Goal: Information Seeking & Learning: Learn about a topic

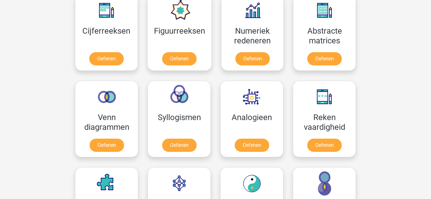
scroll to position [303, 0]
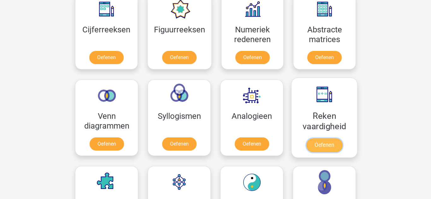
click at [318, 143] on link "Oefenen" at bounding box center [324, 146] width 36 height 14
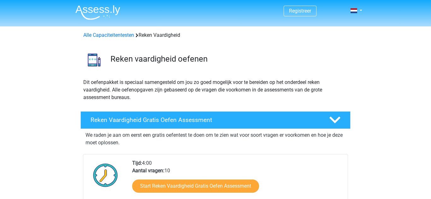
click at [229, 120] on h4 "Reken Vaardigheid Gratis Oefen Assessment" at bounding box center [204, 120] width 228 height 7
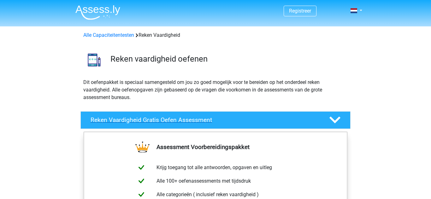
click at [229, 120] on h4 "Reken Vaardigheid Gratis Oefen Assessment" at bounding box center [204, 120] width 228 height 7
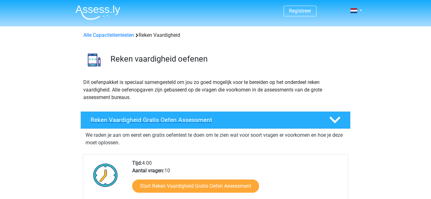
click at [333, 117] on icon at bounding box center [334, 120] width 11 height 11
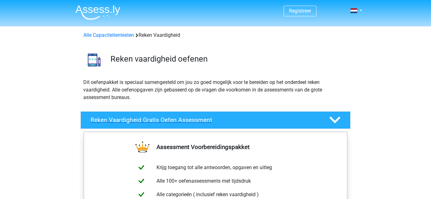
click at [333, 117] on icon at bounding box center [334, 120] width 11 height 11
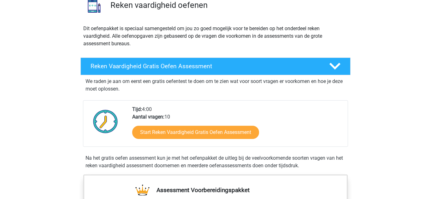
scroll to position [88, 0]
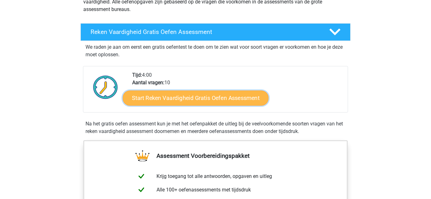
click at [191, 103] on link "Start Reken Vaardigheid Gratis Oefen Assessment" at bounding box center [196, 97] width 146 height 15
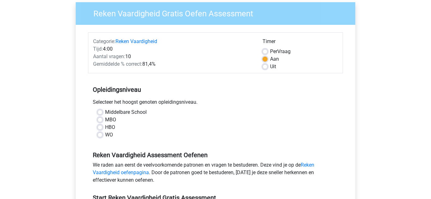
scroll to position [63, 0]
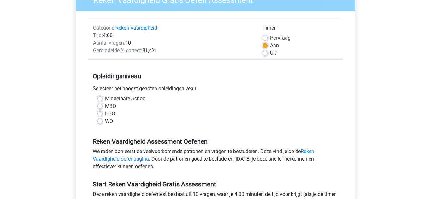
click at [105, 107] on label "MBO" at bounding box center [110, 107] width 11 height 8
click at [100, 107] on input "MBO" at bounding box center [99, 106] width 5 height 6
radio input "true"
click at [97, 110] on input "HBO" at bounding box center [99, 113] width 5 height 6
radio input "true"
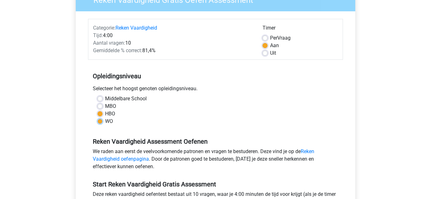
click at [97, 118] on input "WO" at bounding box center [99, 121] width 5 height 6
radio input "true"
click at [97, 95] on input "Middelbare School" at bounding box center [99, 98] width 5 height 6
radio input "true"
click at [105, 104] on label "MBO" at bounding box center [110, 107] width 11 height 8
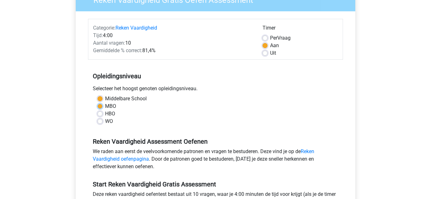
click at [101, 104] on input "MBO" at bounding box center [99, 106] width 5 height 6
radio input "true"
click at [364, 67] on div "Reken Vaardigheid Gratis Oefen Assessment Categorie: Reken Vaardigheid Tijd: 4:…" at bounding box center [215, 124] width 299 height 290
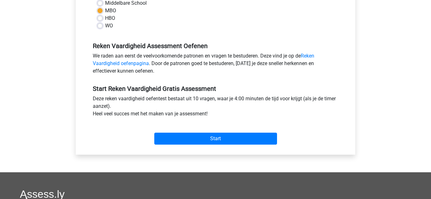
scroll to position [176, 0]
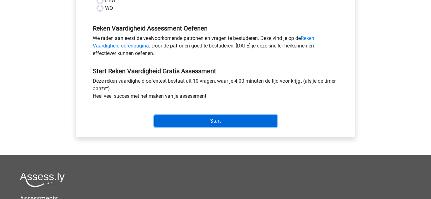
click at [199, 120] on input "Start" at bounding box center [215, 121] width 123 height 12
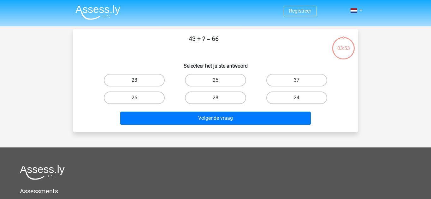
click at [132, 82] on label "23" at bounding box center [134, 80] width 61 height 13
click at [134, 82] on input "23" at bounding box center [136, 82] width 4 height 4
radio input "true"
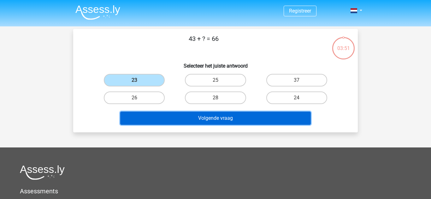
click at [226, 120] on button "Volgende vraag" at bounding box center [215, 118] width 191 height 13
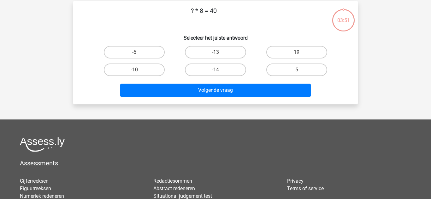
scroll to position [29, 0]
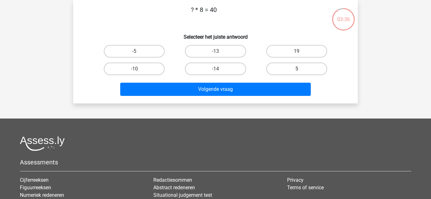
click at [287, 68] on label "5" at bounding box center [296, 69] width 61 height 13
click at [296, 69] on input "5" at bounding box center [298, 71] width 4 height 4
radio input "true"
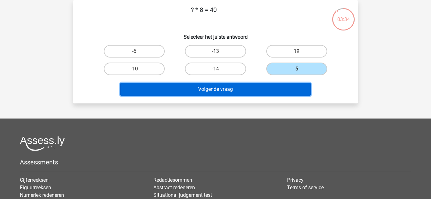
click at [229, 86] on button "Volgende vraag" at bounding box center [215, 89] width 191 height 13
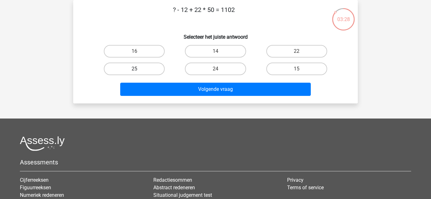
click at [147, 69] on label "25" at bounding box center [134, 69] width 61 height 13
click at [138, 69] on input "25" at bounding box center [136, 71] width 4 height 4
radio input "true"
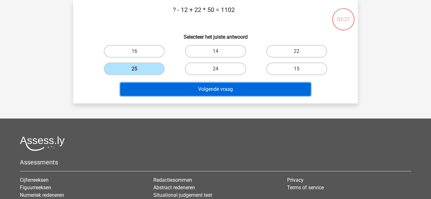
click at [175, 92] on button "Volgende vraag" at bounding box center [215, 89] width 191 height 13
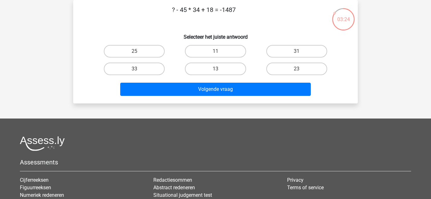
click at [296, 54] on input "31" at bounding box center [298, 53] width 4 height 4
radio input "true"
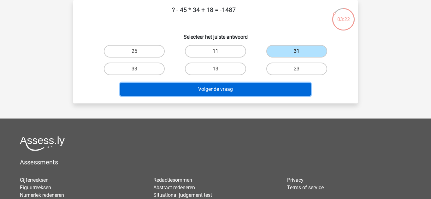
click at [243, 92] on button "Volgende vraag" at bounding box center [215, 89] width 191 height 13
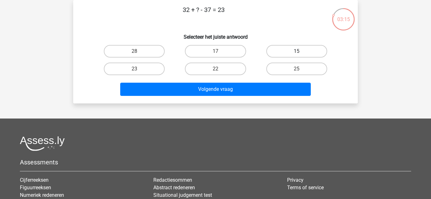
click at [289, 52] on label "15" at bounding box center [296, 51] width 61 height 13
click at [296, 52] on input "15" at bounding box center [298, 53] width 4 height 4
radio input "true"
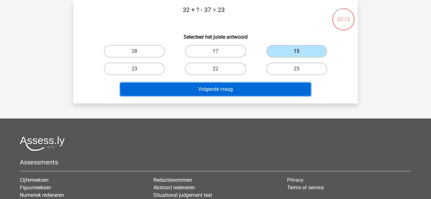
click at [227, 88] on button "Volgende vraag" at bounding box center [215, 89] width 191 height 13
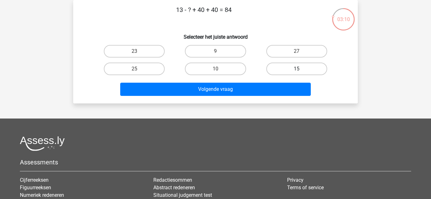
click at [276, 68] on label "15" at bounding box center [296, 69] width 61 height 13
click at [296, 69] on input "15" at bounding box center [298, 71] width 4 height 4
radio input "true"
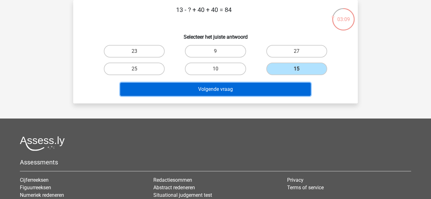
click at [226, 87] on button "Volgende vraag" at bounding box center [215, 89] width 191 height 13
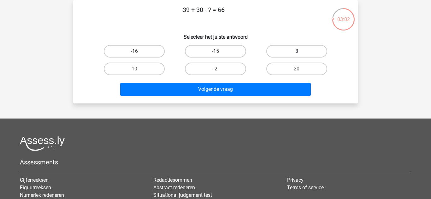
click at [272, 50] on label "3" at bounding box center [296, 51] width 61 height 13
click at [296, 51] on input "3" at bounding box center [298, 53] width 4 height 4
radio input "true"
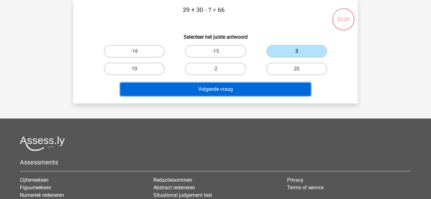
click at [240, 90] on button "Volgende vraag" at bounding box center [215, 89] width 191 height 13
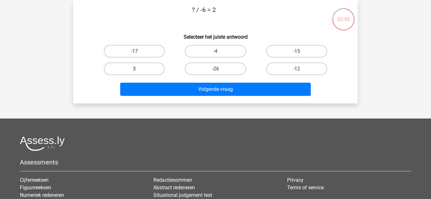
click at [146, 67] on label "3" at bounding box center [134, 69] width 61 height 13
click at [138, 69] on input "3" at bounding box center [136, 71] width 4 height 4
radio input "true"
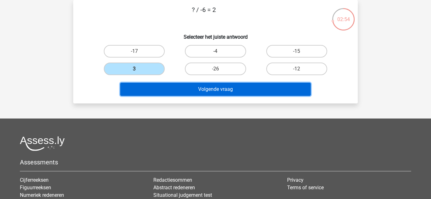
click at [217, 91] on button "Volgende vraag" at bounding box center [215, 89] width 191 height 13
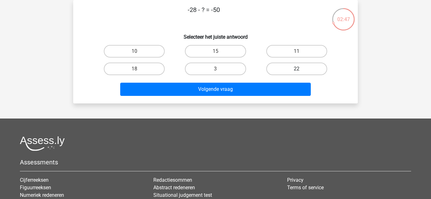
click at [272, 67] on label "22" at bounding box center [296, 69] width 61 height 13
click at [296, 69] on input "22" at bounding box center [298, 71] width 4 height 4
radio input "true"
click at [136, 64] on label "18" at bounding box center [134, 69] width 61 height 13
click at [136, 69] on input "18" at bounding box center [136, 71] width 4 height 4
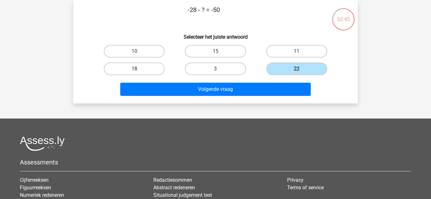
radio input "true"
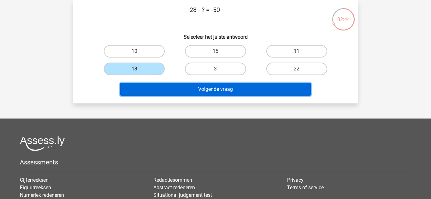
click at [218, 90] on button "Volgende vraag" at bounding box center [215, 89] width 191 height 13
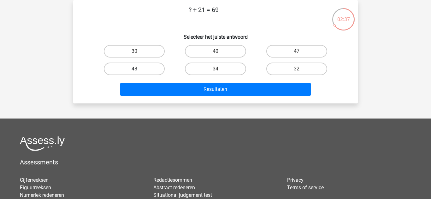
click at [152, 68] on label "48" at bounding box center [134, 69] width 61 height 13
click at [138, 69] on input "48" at bounding box center [136, 71] width 4 height 4
radio input "true"
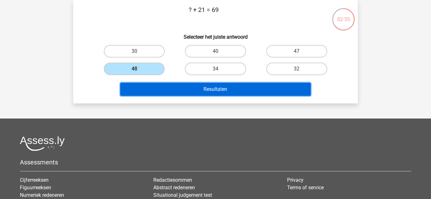
click at [231, 92] on button "Resultaten" at bounding box center [215, 89] width 191 height 13
click at [201, 87] on button "Resultaten" at bounding box center [215, 89] width 191 height 13
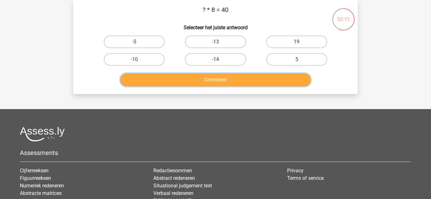
click at [222, 76] on button "Controleer" at bounding box center [215, 79] width 191 height 13
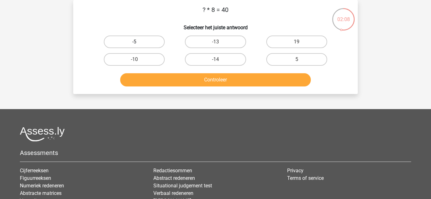
click at [132, 44] on label "-5" at bounding box center [134, 42] width 61 height 13
click at [134, 44] on input "-5" at bounding box center [136, 44] width 4 height 4
radio input "true"
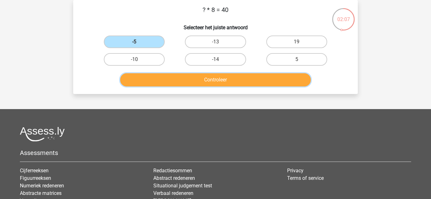
click at [207, 75] on button "Controleer" at bounding box center [215, 79] width 191 height 13
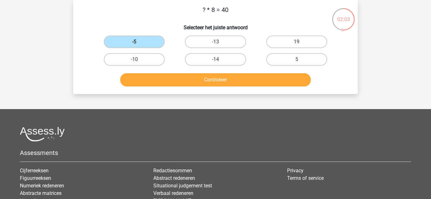
click at [128, 70] on div "Controleer" at bounding box center [215, 78] width 264 height 21
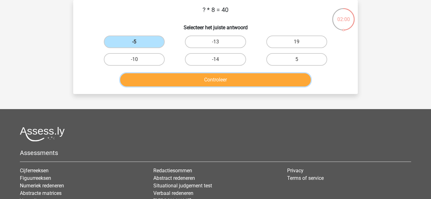
click at [211, 80] on button "Controleer" at bounding box center [215, 79] width 191 height 13
click at [196, 79] on button "Controleer" at bounding box center [215, 79] width 191 height 13
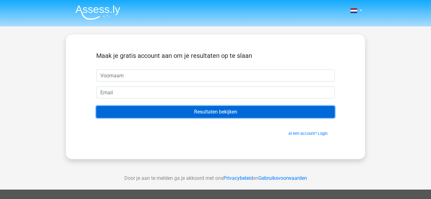
click at [229, 110] on input "Resultaten bekijken" at bounding box center [215, 112] width 238 height 12
click at [197, 114] on input "Resultaten bekijken" at bounding box center [215, 112] width 238 height 12
click at [213, 111] on input "Resultaten bekijken" at bounding box center [215, 112] width 238 height 12
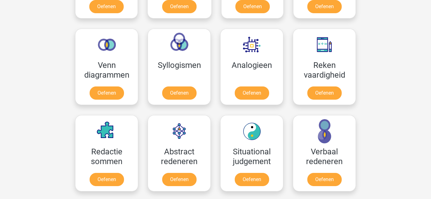
scroll to position [371, 0]
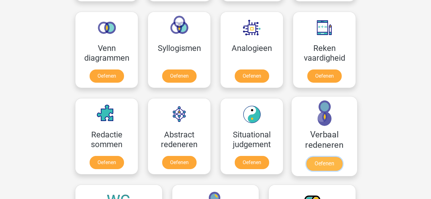
click at [323, 160] on link "Oefenen" at bounding box center [324, 164] width 36 height 14
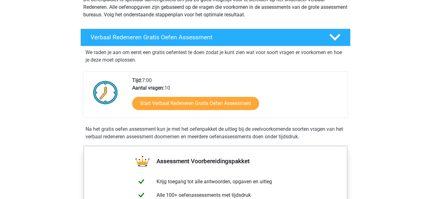
scroll to position [88, 0]
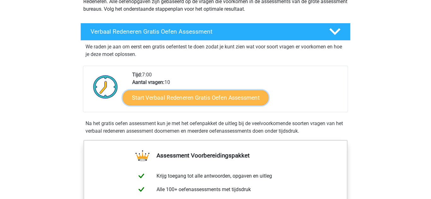
click at [204, 101] on link "Start Verbaal Redeneren Gratis Oefen Assessment" at bounding box center [196, 97] width 146 height 15
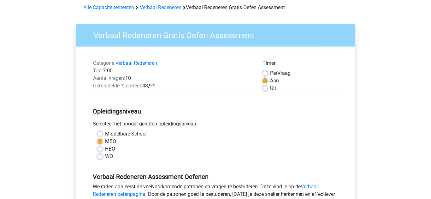
scroll to position [38, 0]
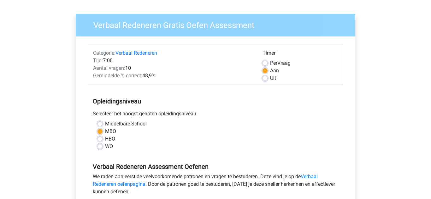
click at [270, 78] on label "Uit" at bounding box center [273, 79] width 6 height 8
click at [264, 78] on input "Uit" at bounding box center [264, 78] width 5 height 6
radio input "true"
click at [362, 53] on div "Verbaal Redeneren Gratis Oefen Assessment Categorie: Verbaal Redeneren Tijd: 7:…" at bounding box center [215, 149] width 294 height 290
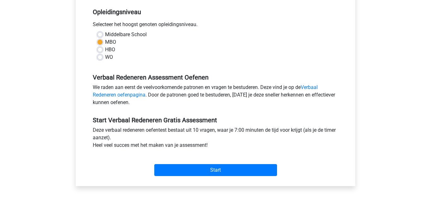
scroll to position [139, 0]
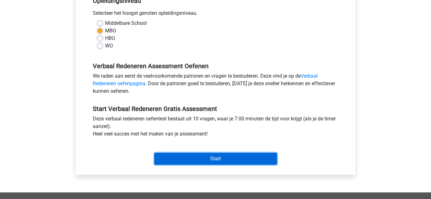
click at [230, 157] on input "Start" at bounding box center [215, 159] width 123 height 12
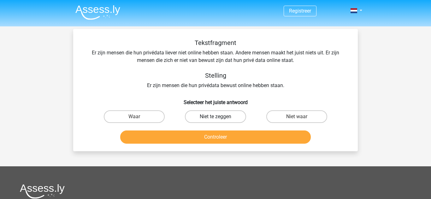
click at [222, 113] on label "Niet te zeggen" at bounding box center [215, 117] width 61 height 13
click at [219, 117] on input "Niet te zeggen" at bounding box center [217, 119] width 4 height 4
radio input "true"
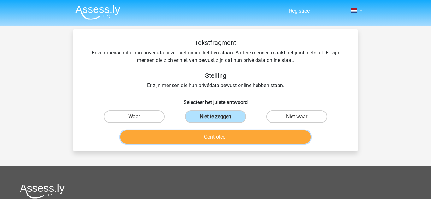
click at [223, 134] on button "Controleer" at bounding box center [215, 137] width 191 height 13
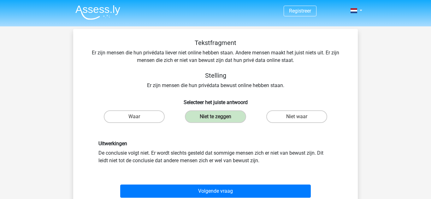
click at [243, 137] on div "Uitwerkingen De conclusie volgt niet. Er wordt slechts gesteld dat sommige mens…" at bounding box center [215, 153] width 264 height 54
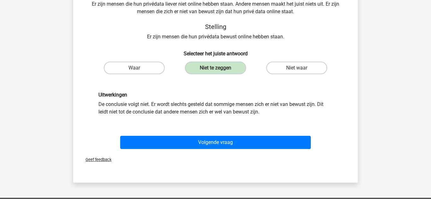
scroll to position [50, 0]
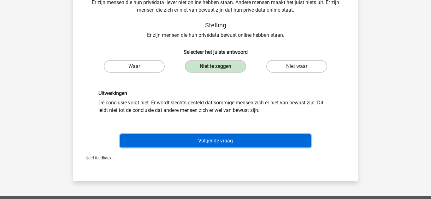
click at [207, 141] on button "Volgende vraag" at bounding box center [215, 141] width 191 height 13
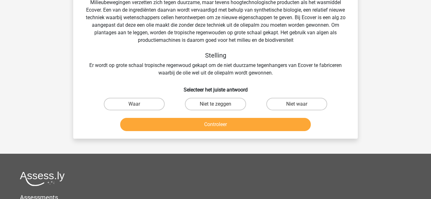
scroll to position [29, 0]
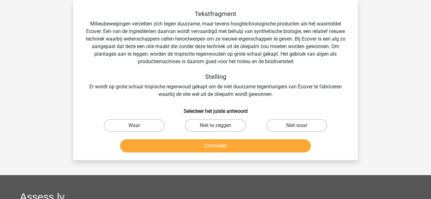
click at [369, 90] on div "Registreer Nederlands English" at bounding box center [215, 156] width 431 height 371
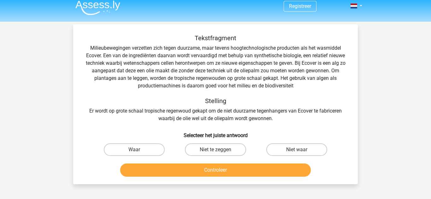
scroll to position [0, 0]
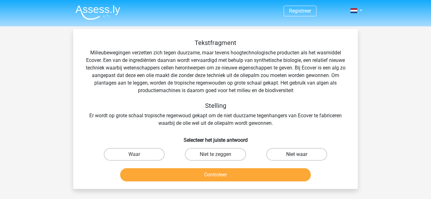
click at [281, 153] on label "Niet waar" at bounding box center [296, 154] width 61 height 13
click at [296, 155] on input "Niet waar" at bounding box center [298, 157] width 4 height 4
radio input "true"
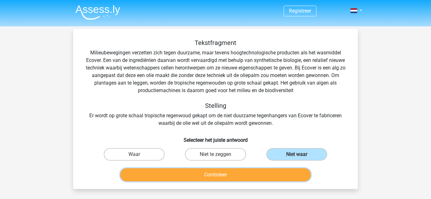
click at [224, 175] on button "Controleer" at bounding box center [215, 175] width 191 height 13
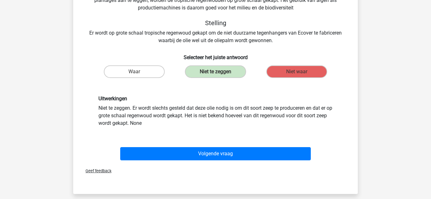
scroll to position [101, 0]
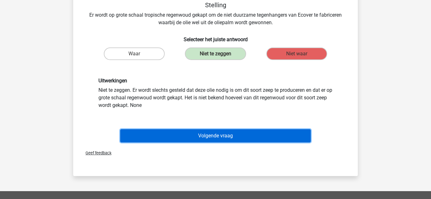
click at [214, 134] on button "Volgende vraag" at bounding box center [215, 136] width 191 height 13
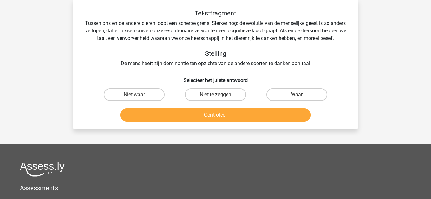
scroll to position [29, 0]
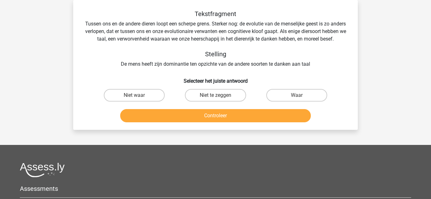
click at [379, 58] on div "Registreer Nederlands English" at bounding box center [215, 141] width 431 height 341
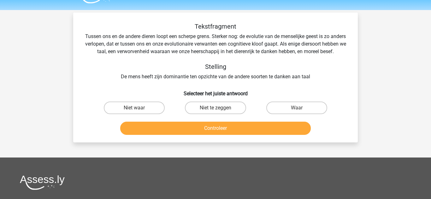
scroll to position [0, 0]
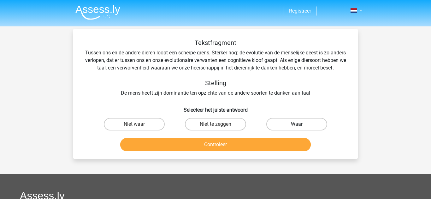
click at [280, 129] on label "Waar" at bounding box center [296, 124] width 61 height 13
click at [296, 129] on input "Waar" at bounding box center [298, 126] width 4 height 4
radio input "true"
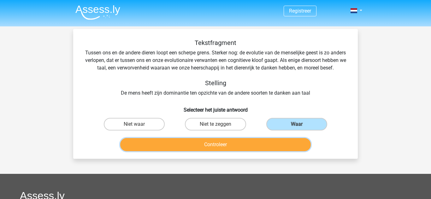
click at [214, 152] on button "Controleer" at bounding box center [215, 144] width 191 height 13
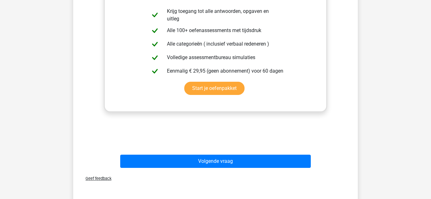
scroll to position [189, 0]
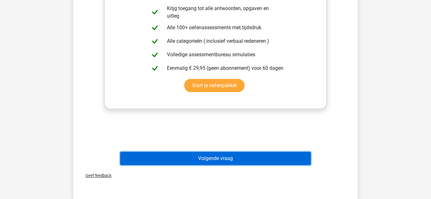
click at [224, 165] on button "Volgende vraag" at bounding box center [215, 158] width 191 height 13
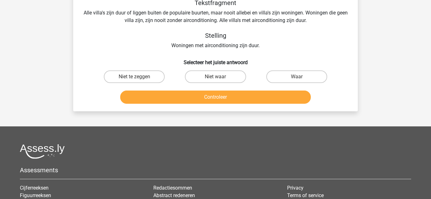
scroll to position [29, 0]
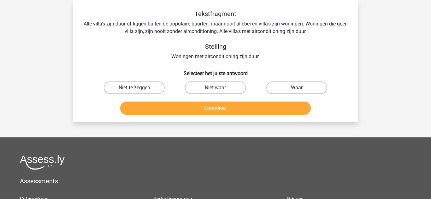
click at [275, 88] on label "Waar" at bounding box center [296, 88] width 61 height 13
click at [296, 88] on input "Waar" at bounding box center [298, 90] width 4 height 4
radio input "true"
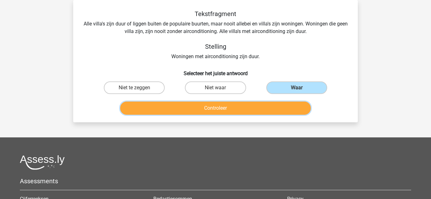
click at [245, 107] on button "Controleer" at bounding box center [215, 108] width 191 height 13
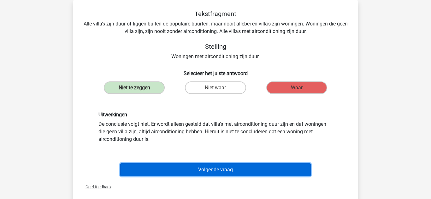
click at [235, 168] on button "Volgende vraag" at bounding box center [215, 170] width 191 height 13
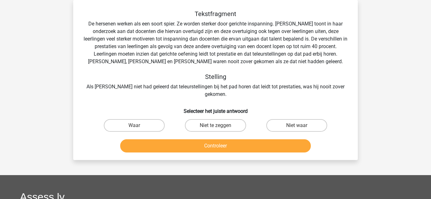
click at [372, 98] on div "Registreer Nederlands English" at bounding box center [215, 156] width 431 height 371
click at [235, 119] on label "Niet te zeggen" at bounding box center [215, 125] width 61 height 13
click at [219, 126] on input "Niet te zeggen" at bounding box center [217, 128] width 4 height 4
radio input "true"
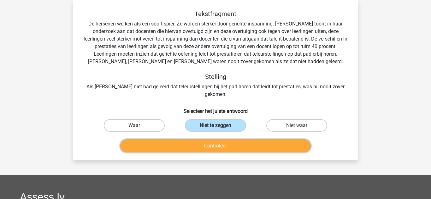
click at [238, 140] on button "Controleer" at bounding box center [215, 146] width 191 height 13
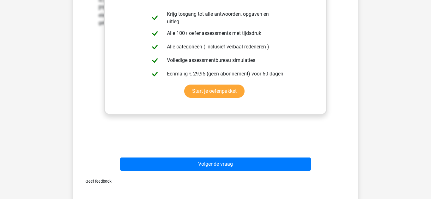
scroll to position [231, 0]
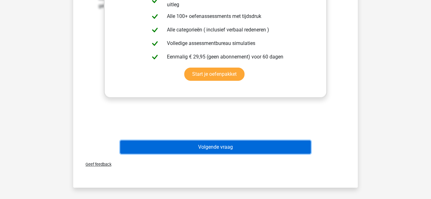
click at [259, 142] on button "Volgende vraag" at bounding box center [215, 147] width 191 height 13
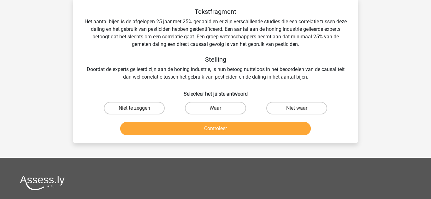
scroll to position [29, 0]
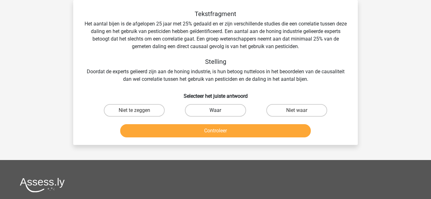
click at [224, 114] on label "Waar" at bounding box center [215, 110] width 61 height 13
click at [219, 114] on input "Waar" at bounding box center [217, 113] width 4 height 4
radio input "true"
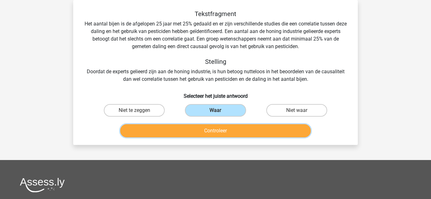
click at [234, 129] on button "Controleer" at bounding box center [215, 130] width 191 height 13
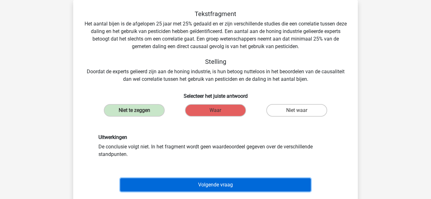
click at [264, 183] on button "Volgende vraag" at bounding box center [215, 185] width 191 height 13
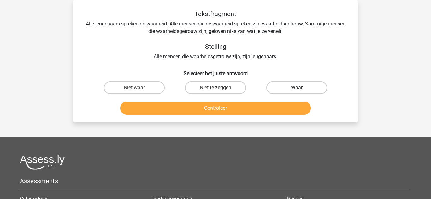
click at [275, 88] on label "Waar" at bounding box center [296, 88] width 61 height 13
click at [296, 88] on input "Waar" at bounding box center [298, 90] width 4 height 4
radio input "true"
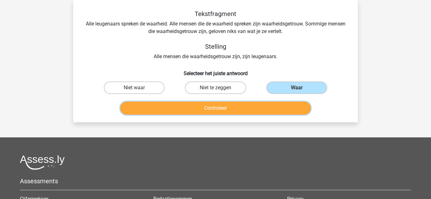
click at [263, 108] on button "Controleer" at bounding box center [215, 108] width 191 height 13
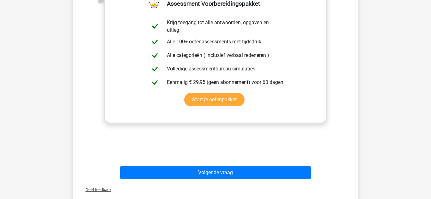
scroll to position [168, 0]
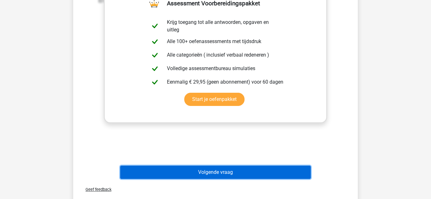
click at [249, 169] on button "Volgende vraag" at bounding box center [215, 172] width 191 height 13
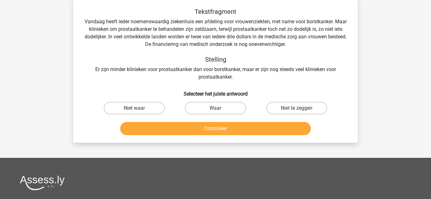
scroll to position [29, 0]
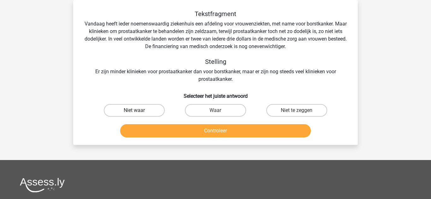
click at [154, 111] on label "Niet waar" at bounding box center [134, 110] width 61 height 13
click at [138, 111] on input "Niet waar" at bounding box center [136, 113] width 4 height 4
radio input "true"
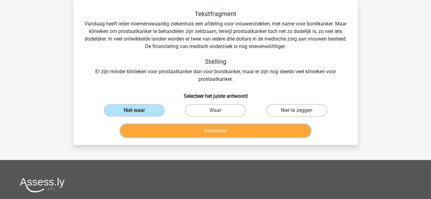
click at [228, 135] on button "Controleer" at bounding box center [215, 130] width 191 height 13
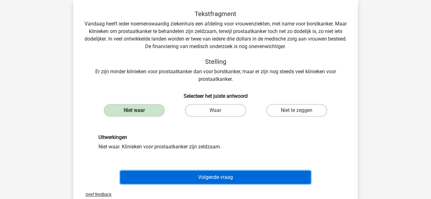
click at [248, 176] on button "Volgende vraag" at bounding box center [215, 177] width 191 height 13
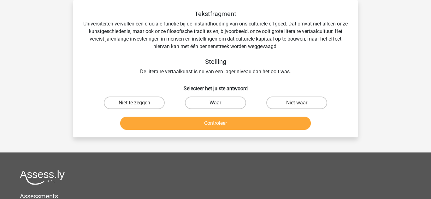
click at [228, 101] on label "Waar" at bounding box center [215, 103] width 61 height 13
click at [219, 103] on input "Waar" at bounding box center [217, 105] width 4 height 4
radio input "true"
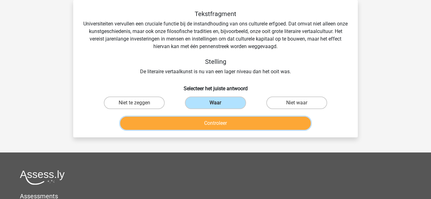
click at [238, 119] on button "Controleer" at bounding box center [215, 123] width 191 height 13
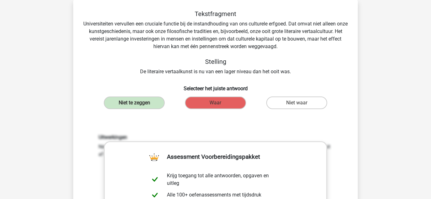
click at [362, 112] on div "Vraag 9 van de 10 Categorie: verbaal redeneren set 1 Tekstfragment Universiteit…" at bounding box center [215, 183] width 299 height 367
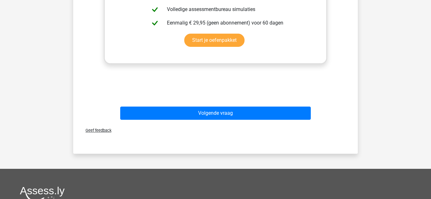
scroll to position [243, 0]
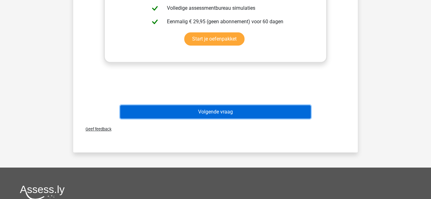
click at [218, 107] on button "Volgende vraag" at bounding box center [215, 112] width 191 height 13
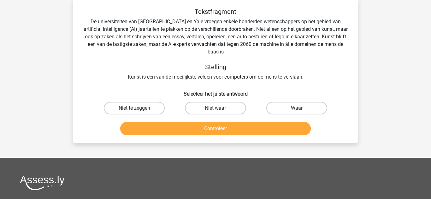
scroll to position [29, 0]
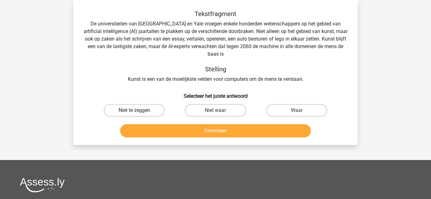
click at [143, 111] on label "Niet te zeggen" at bounding box center [134, 110] width 61 height 13
click at [138, 111] on input "Niet te zeggen" at bounding box center [136, 113] width 4 height 4
radio input "true"
click at [207, 107] on label "Niet waar" at bounding box center [215, 110] width 61 height 13
click at [215, 111] on input "Niet waar" at bounding box center [217, 113] width 4 height 4
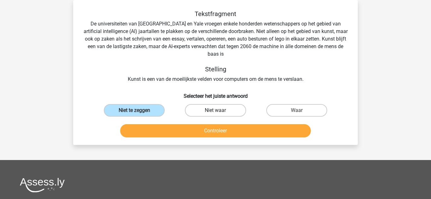
radio input "true"
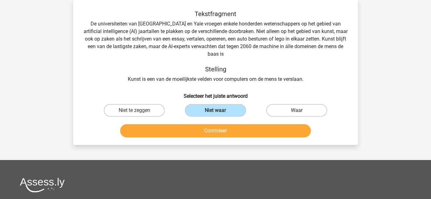
click at [302, 110] on label "Waar" at bounding box center [296, 110] width 61 height 13
click at [300, 111] on input "Waar" at bounding box center [298, 113] width 4 height 4
radio input "true"
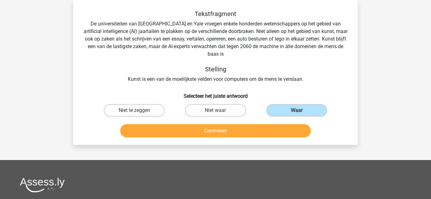
click at [218, 112] on input "Niet waar" at bounding box center [217, 113] width 4 height 4
radio input "true"
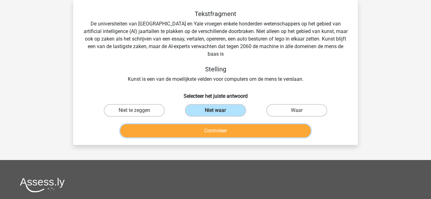
click at [231, 132] on button "Controleer" at bounding box center [215, 130] width 191 height 13
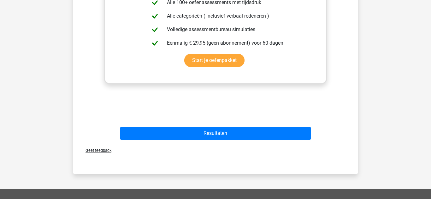
scroll to position [231, 0]
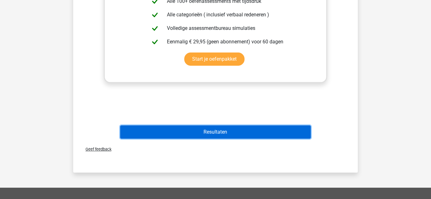
click at [255, 133] on button "Resultaten" at bounding box center [215, 132] width 191 height 13
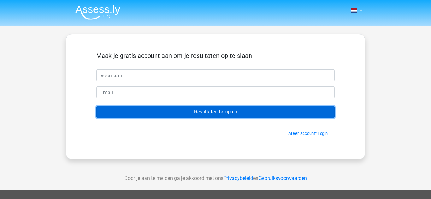
click at [225, 110] on input "Resultaten bekijken" at bounding box center [215, 112] width 238 height 12
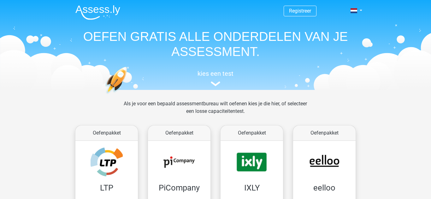
scroll to position [245, 0]
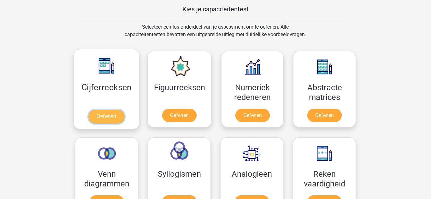
click at [108, 116] on link "Oefenen" at bounding box center [106, 117] width 36 height 14
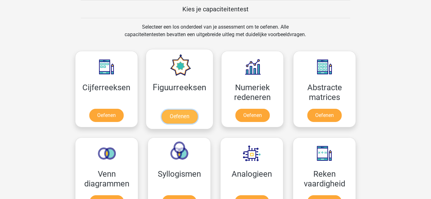
click at [174, 114] on link "Oefenen" at bounding box center [179, 117] width 36 height 14
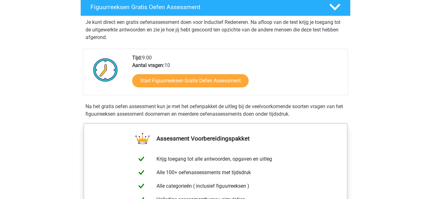
scroll to position [126, 0]
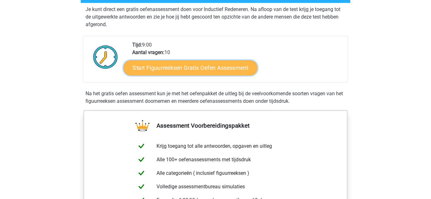
click at [193, 69] on link "Start Figuurreeksen Gratis Oefen Assessment" at bounding box center [191, 67] width 134 height 15
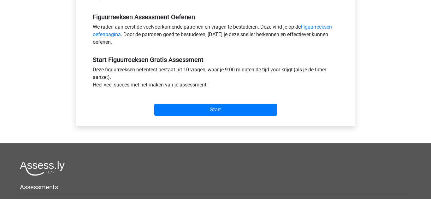
scroll to position [189, 0]
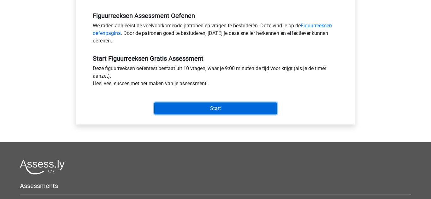
click at [219, 109] on input "Start" at bounding box center [215, 109] width 123 height 12
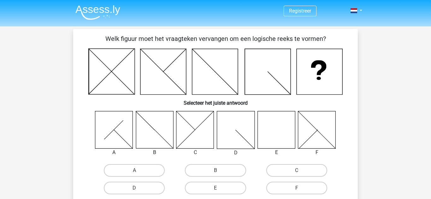
click at [210, 68] on icon at bounding box center [215, 72] width 46 height 46
click at [82, 131] on div "Welk figuur moet het vraagteken vervangen om een logische reeks te vormen? Sele…" at bounding box center [215, 126] width 279 height 184
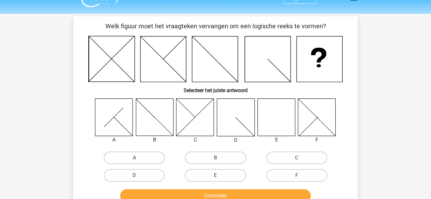
scroll to position [38, 0]
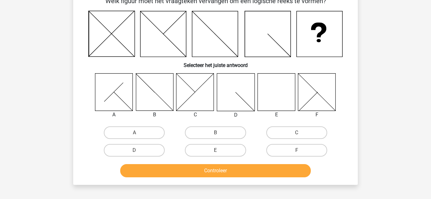
click at [136, 151] on input "D" at bounding box center [136, 153] width 4 height 4
radio input "true"
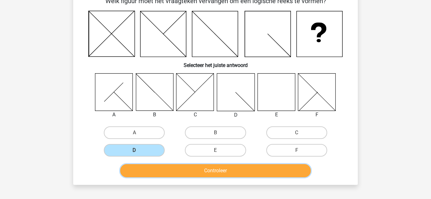
click at [232, 169] on button "Controleer" at bounding box center [215, 171] width 191 height 13
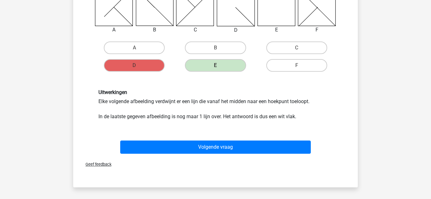
scroll to position [126, 0]
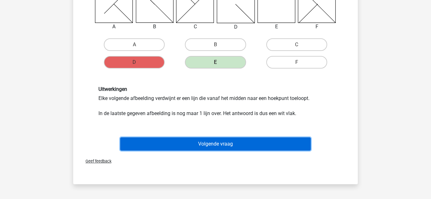
click at [236, 144] on button "Volgende vraag" at bounding box center [215, 144] width 191 height 13
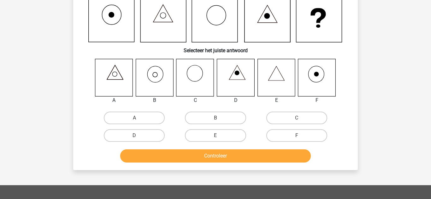
scroll to position [29, 0]
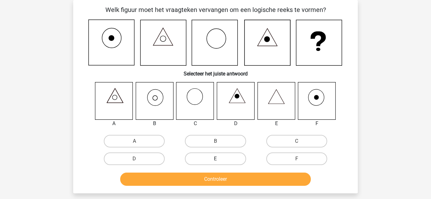
click at [221, 159] on label "E" at bounding box center [215, 159] width 61 height 13
click at [219, 159] on input "E" at bounding box center [217, 161] width 4 height 4
radio input "true"
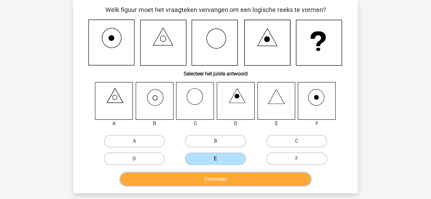
click at [235, 178] on button "Controleer" at bounding box center [215, 179] width 191 height 13
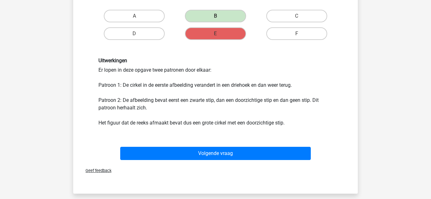
scroll to position [155, 0]
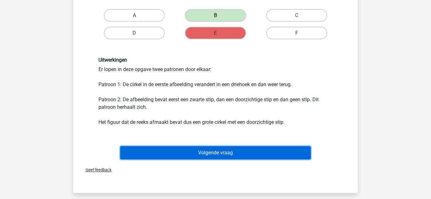
click at [251, 151] on button "Volgende vraag" at bounding box center [215, 153] width 191 height 13
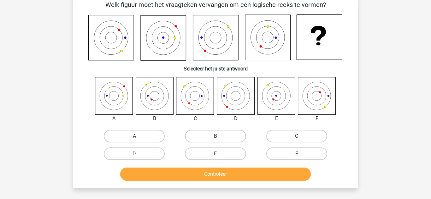
scroll to position [29, 0]
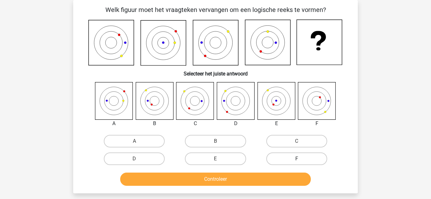
click at [277, 156] on label "F" at bounding box center [296, 159] width 61 height 13
click at [296, 159] on input "F" at bounding box center [298, 161] width 4 height 4
radio input "true"
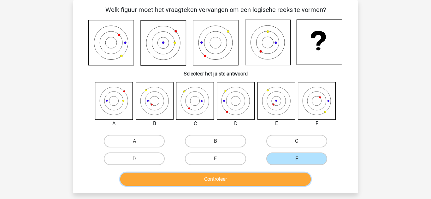
click at [231, 179] on button "Controleer" at bounding box center [215, 179] width 191 height 13
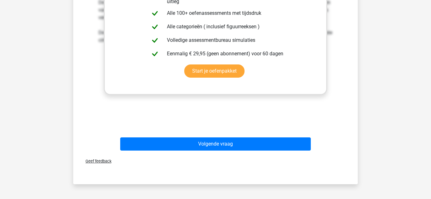
scroll to position [269, 0]
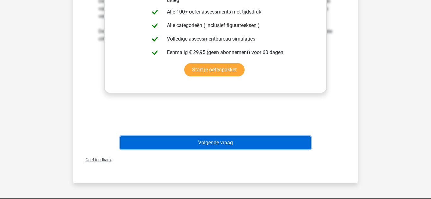
click at [257, 141] on button "Volgende vraag" at bounding box center [215, 142] width 191 height 13
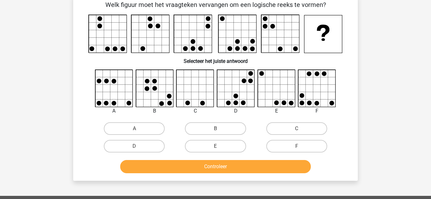
scroll to position [29, 0]
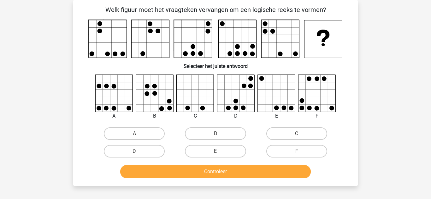
click at [216, 135] on input "B" at bounding box center [217, 136] width 4 height 4
radio input "true"
click at [147, 152] on label "D" at bounding box center [134, 151] width 61 height 13
click at [138, 152] on input "D" at bounding box center [136, 154] width 4 height 4
radio input "true"
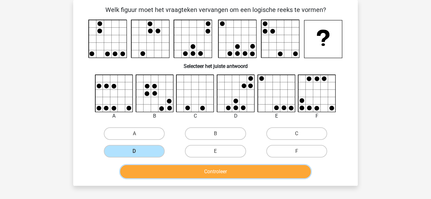
click at [223, 169] on button "Controleer" at bounding box center [215, 171] width 191 height 13
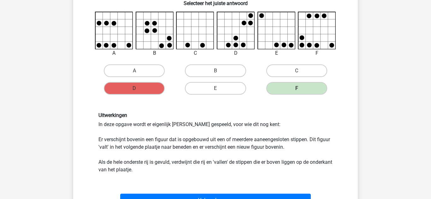
scroll to position [117, 0]
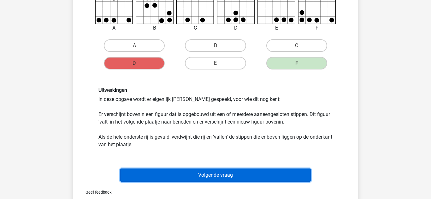
click at [221, 174] on button "Volgende vraag" at bounding box center [215, 175] width 191 height 13
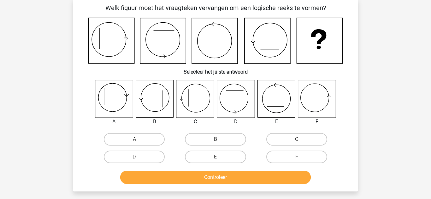
scroll to position [29, 0]
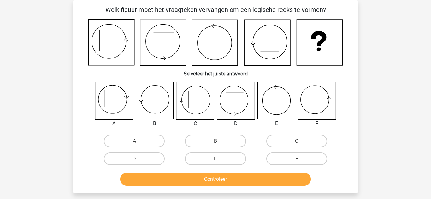
click at [135, 160] on input "D" at bounding box center [136, 161] width 4 height 4
radio input "true"
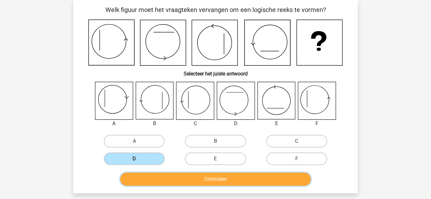
click at [238, 176] on button "Controleer" at bounding box center [215, 179] width 191 height 13
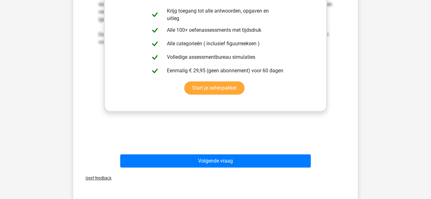
scroll to position [256, 0]
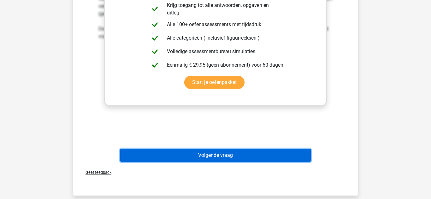
click at [238, 157] on button "Volgende vraag" at bounding box center [215, 155] width 191 height 13
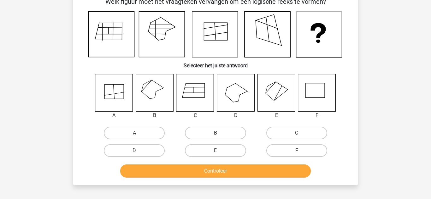
scroll to position [29, 0]
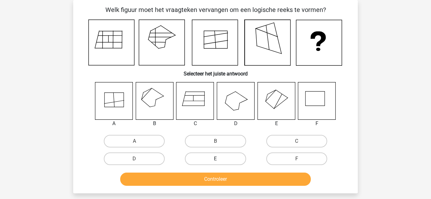
click at [227, 157] on label "E" at bounding box center [215, 159] width 61 height 13
click at [219, 159] on input "E" at bounding box center [217, 161] width 4 height 4
radio input "true"
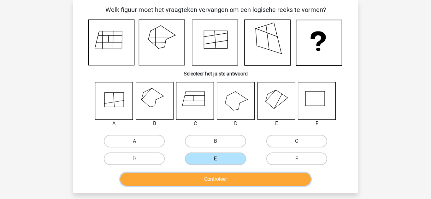
click at [242, 182] on button "Controleer" at bounding box center [215, 179] width 191 height 13
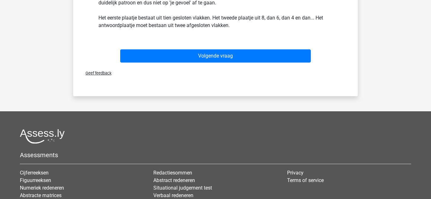
scroll to position [231, 0]
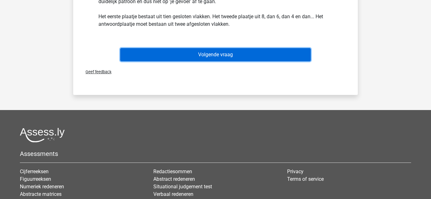
click at [231, 58] on button "Volgende vraag" at bounding box center [215, 54] width 191 height 13
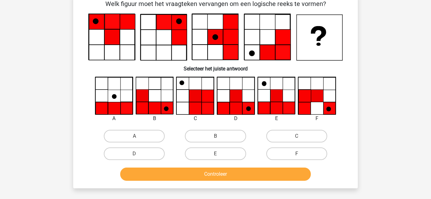
scroll to position [29, 0]
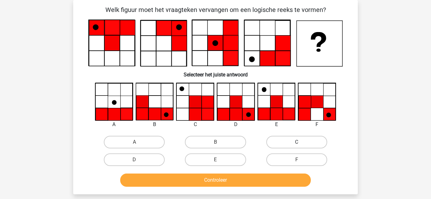
click at [309, 141] on label "C" at bounding box center [296, 142] width 61 height 13
click at [300, 142] on input "C" at bounding box center [298, 144] width 4 height 4
radio input "true"
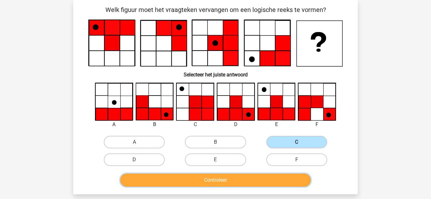
click at [235, 180] on button "Controleer" at bounding box center [215, 180] width 191 height 13
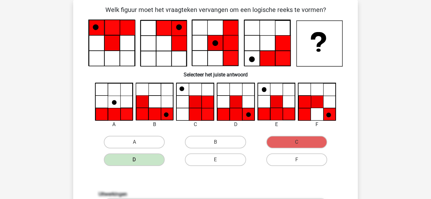
click at [352, 77] on div "Welk figuur moet het vraagteken vervangen om een logische reeks te vormen? Sele…" at bounding box center [215, 199] width 279 height 388
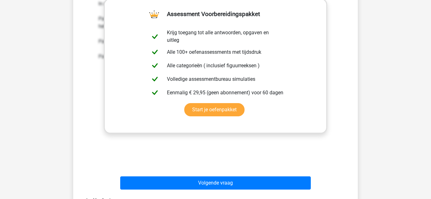
scroll to position [240, 0]
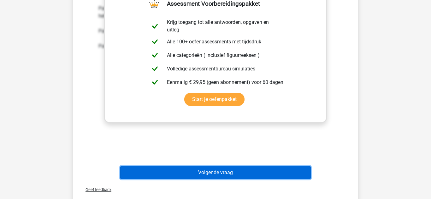
click at [232, 176] on button "Volgende vraag" at bounding box center [215, 172] width 191 height 13
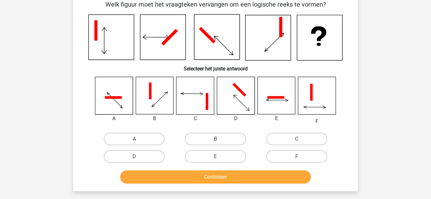
scroll to position [29, 0]
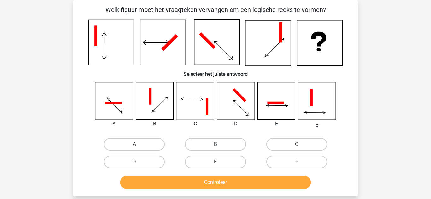
click at [199, 143] on label "B" at bounding box center [215, 144] width 61 height 13
click at [215, 145] on input "B" at bounding box center [217, 147] width 4 height 4
radio input "true"
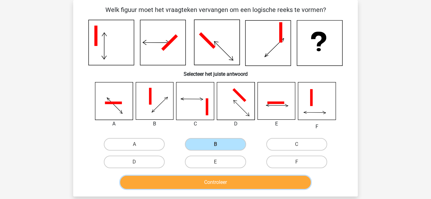
click at [233, 186] on button "Controleer" at bounding box center [215, 182] width 191 height 13
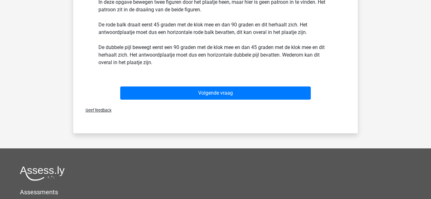
scroll to position [231, 0]
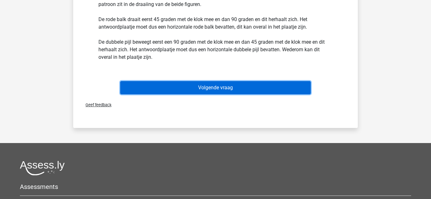
click at [234, 91] on button "Volgende vraag" at bounding box center [215, 87] width 191 height 13
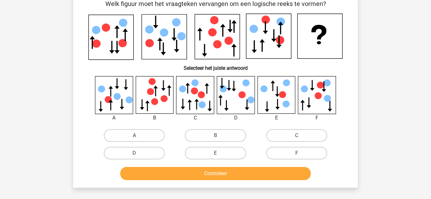
scroll to position [29, 0]
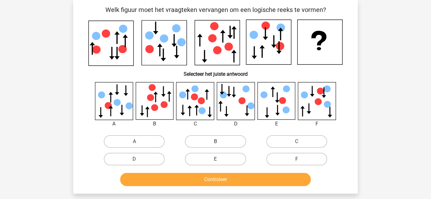
click at [212, 142] on label "B" at bounding box center [215, 142] width 61 height 13
click at [215, 142] on input "B" at bounding box center [217, 144] width 4 height 4
radio input "true"
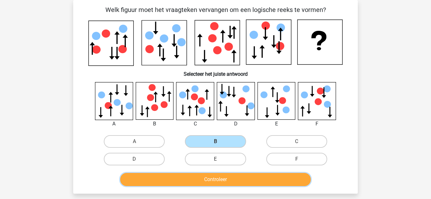
click at [232, 180] on button "Controleer" at bounding box center [215, 179] width 191 height 13
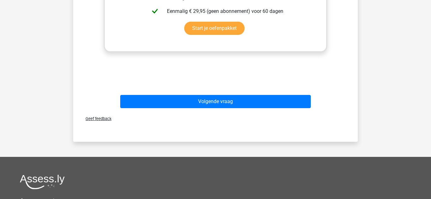
scroll to position [319, 0]
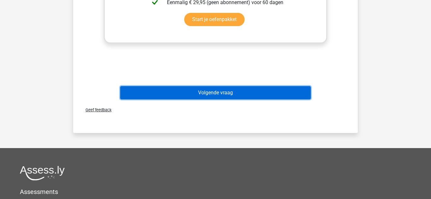
click at [260, 92] on button "Volgende vraag" at bounding box center [215, 92] width 191 height 13
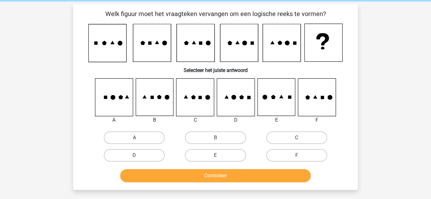
scroll to position [25, 0]
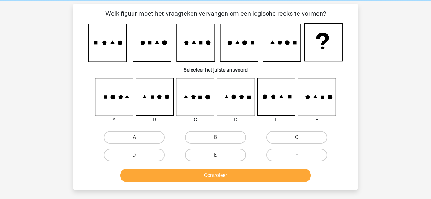
click at [283, 158] on label "F" at bounding box center [296, 155] width 61 height 13
click at [296, 158] on input "F" at bounding box center [298, 157] width 4 height 4
radio input "true"
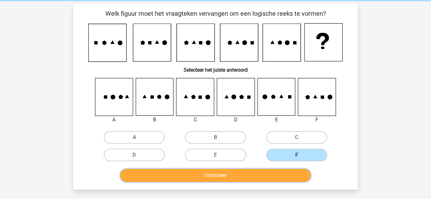
click at [242, 180] on button "Controleer" at bounding box center [215, 175] width 191 height 13
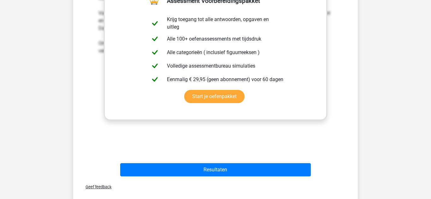
scroll to position [240, 0]
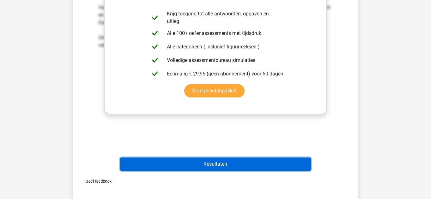
click at [240, 160] on button "Resultaten" at bounding box center [215, 164] width 191 height 13
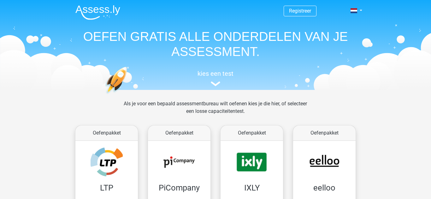
scroll to position [245, 0]
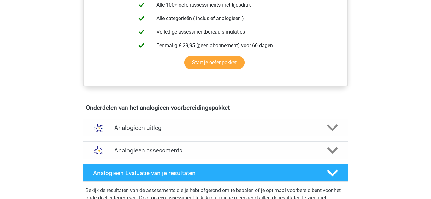
scroll to position [265, 0]
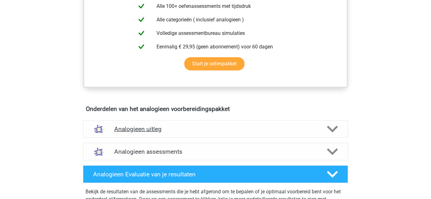
click at [162, 128] on h4 "Analogieen uitleg" at bounding box center [215, 129] width 202 height 7
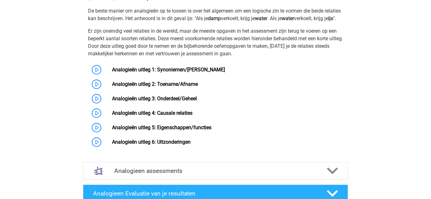
scroll to position [441, 0]
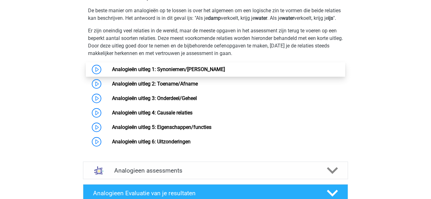
click at [189, 72] on link "Analogieën uitleg 1: Synoniemen/[PERSON_NAME]" at bounding box center [168, 69] width 113 height 6
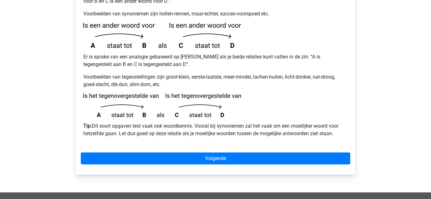
scroll to position [151, 0]
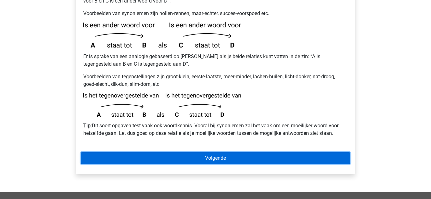
click at [199, 153] on link "Volgende" at bounding box center [215, 159] width 269 height 12
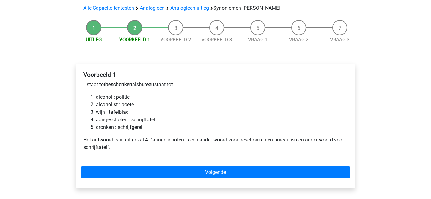
scroll to position [50, 0]
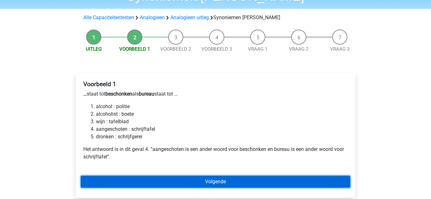
click at [194, 176] on link "Volgende" at bounding box center [215, 182] width 269 height 12
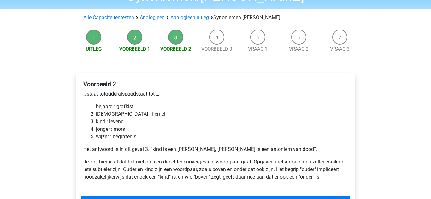
scroll to position [63, 0]
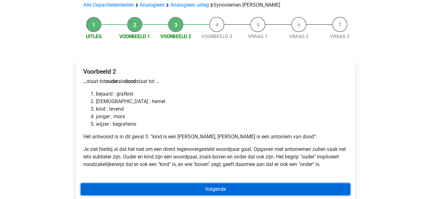
click at [225, 184] on link "Volgende" at bounding box center [215, 190] width 269 height 12
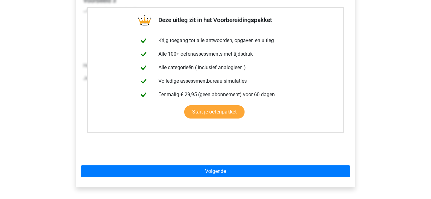
scroll to position [151, 0]
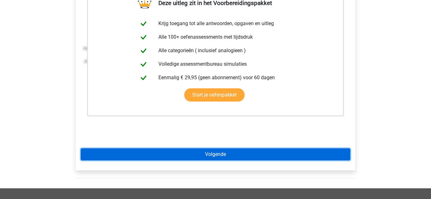
click at [187, 149] on link "Volgende" at bounding box center [215, 155] width 269 height 12
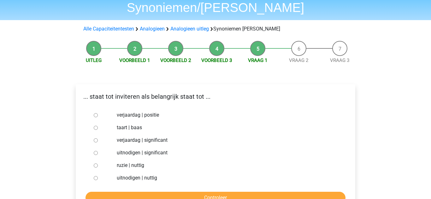
scroll to position [38, 0]
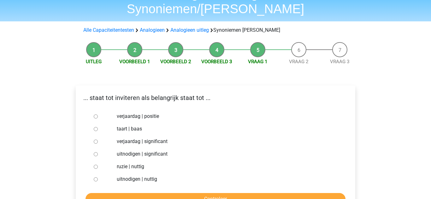
click at [96, 140] on input "verjaardag | significant" at bounding box center [96, 142] width 4 height 4
radio input "true"
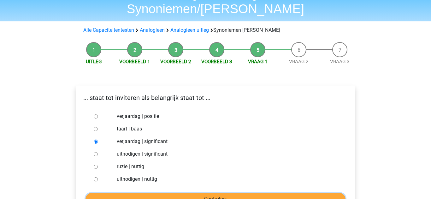
click at [207, 194] on input "Controleer" at bounding box center [215, 200] width 260 height 12
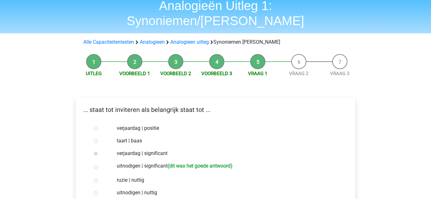
scroll to position [38, 0]
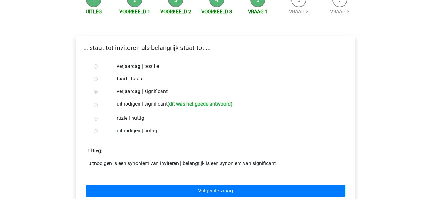
scroll to position [88, 0]
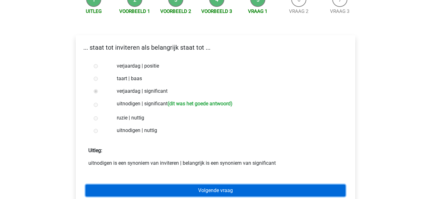
click at [208, 185] on link "Volgende vraag" at bounding box center [215, 191] width 260 height 12
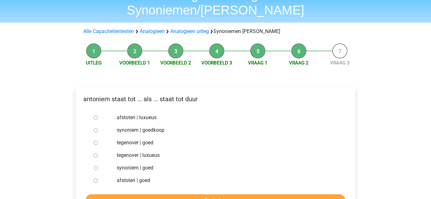
scroll to position [38, 0]
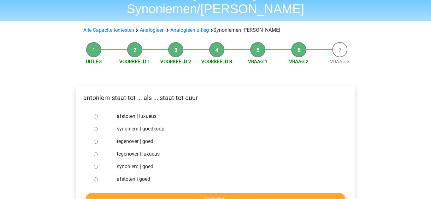
click at [95, 127] on input "synoniem | goedkoop" at bounding box center [96, 129] width 4 height 4
radio input "true"
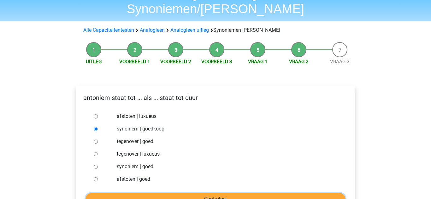
click at [232, 194] on input "Controleer" at bounding box center [215, 200] width 260 height 12
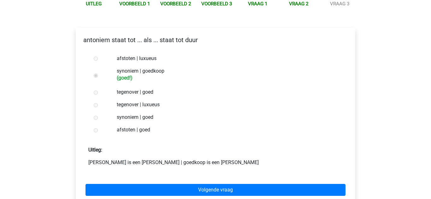
scroll to position [113, 0]
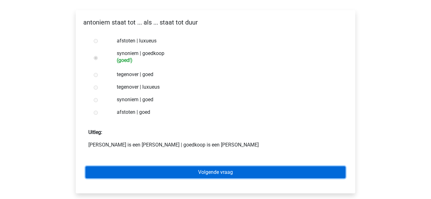
click at [220, 167] on link "Volgende vraag" at bounding box center [215, 173] width 260 height 12
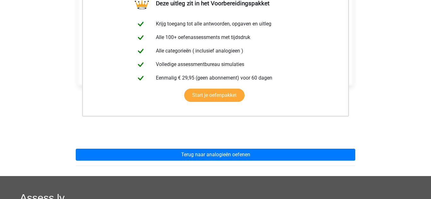
scroll to position [139, 0]
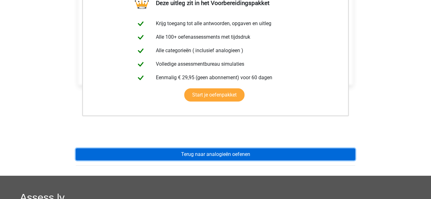
click at [215, 149] on link "Terug naar analogieën oefenen" at bounding box center [215, 155] width 279 height 12
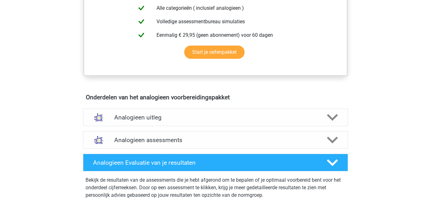
scroll to position [277, 0]
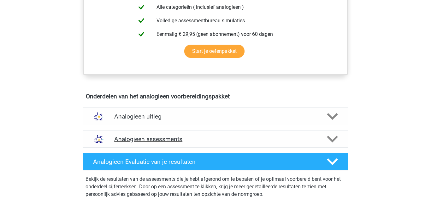
click at [178, 136] on h4 "Analogieen assessments" at bounding box center [215, 139] width 202 height 7
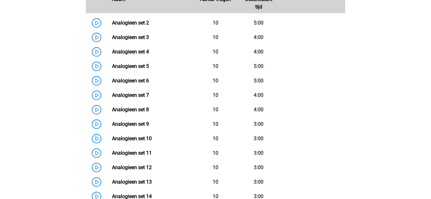
scroll to position [466, 0]
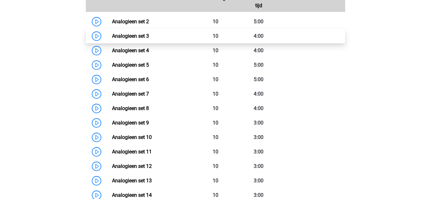
click at [149, 34] on link "Analogieen set 3" at bounding box center [130, 36] width 37 height 6
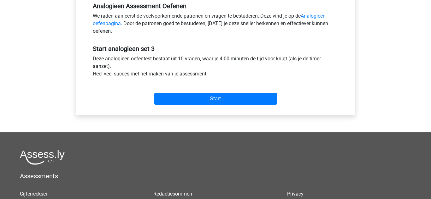
scroll to position [202, 0]
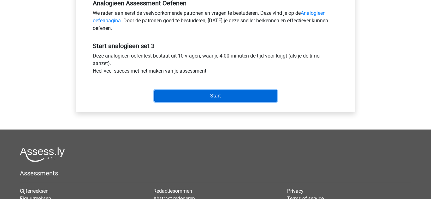
click at [208, 95] on input "Start" at bounding box center [215, 96] width 123 height 12
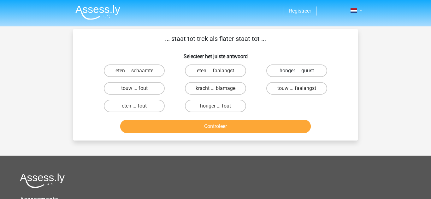
click at [286, 74] on label "honger ... guust" at bounding box center [296, 71] width 61 height 13
click at [296, 74] on input "honger ... guust" at bounding box center [298, 73] width 4 height 4
radio input "true"
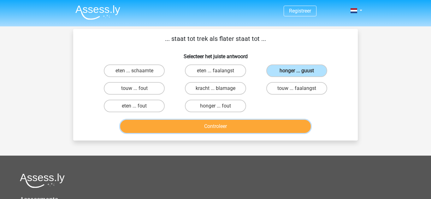
click at [233, 127] on button "Controleer" at bounding box center [215, 126] width 191 height 13
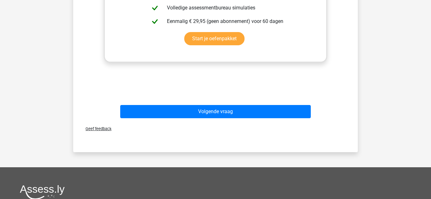
scroll to position [227, 0]
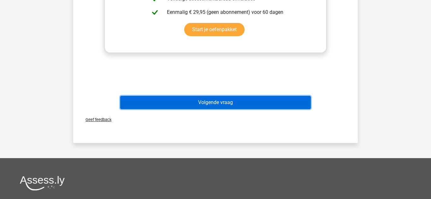
click at [280, 102] on button "Volgende vraag" at bounding box center [215, 102] width 191 height 13
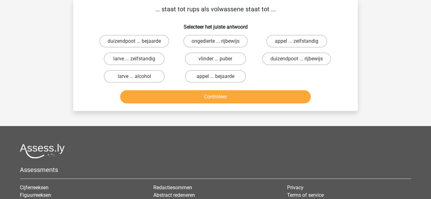
scroll to position [29, 0]
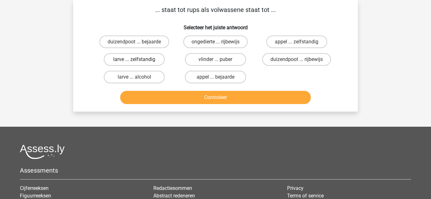
click at [147, 60] on label "larve ... zelfstandig" at bounding box center [134, 59] width 61 height 13
click at [138, 60] on input "larve ... zelfstandig" at bounding box center [136, 62] width 4 height 4
radio input "true"
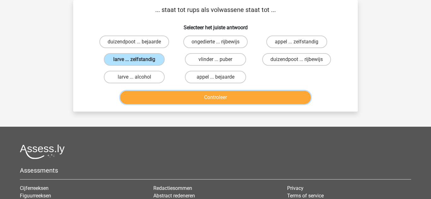
click at [220, 95] on button "Controleer" at bounding box center [215, 97] width 191 height 13
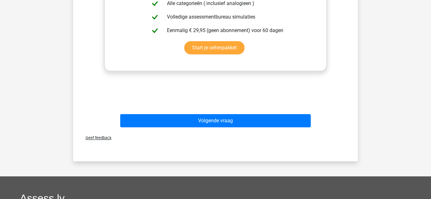
scroll to position [214, 0]
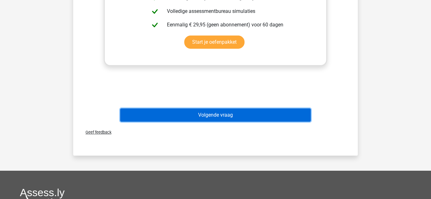
click at [239, 114] on button "Volgende vraag" at bounding box center [215, 115] width 191 height 13
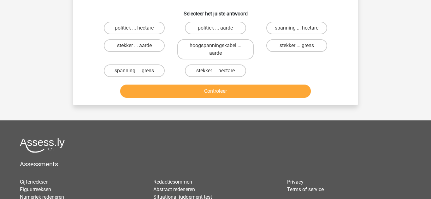
scroll to position [29, 0]
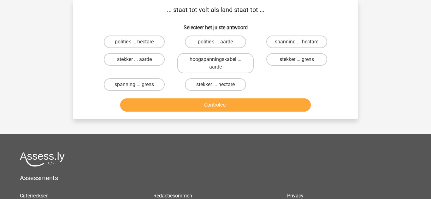
click at [154, 41] on label "politiek ... hectare" at bounding box center [134, 42] width 61 height 13
click at [138, 42] on input "politiek ... hectare" at bounding box center [136, 44] width 4 height 4
radio input "true"
click at [302, 58] on label "stekker ... grens" at bounding box center [296, 59] width 61 height 13
click at [300, 60] on input "stekker ... grens" at bounding box center [298, 62] width 4 height 4
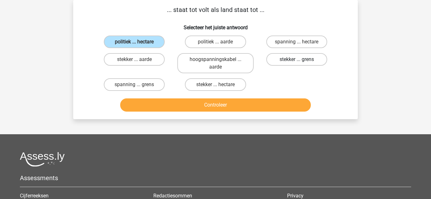
radio input "true"
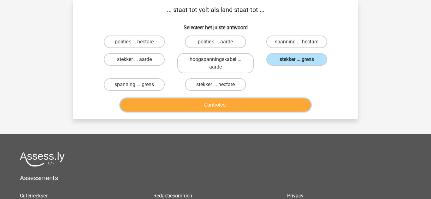
click at [244, 109] on button "Controleer" at bounding box center [215, 105] width 191 height 13
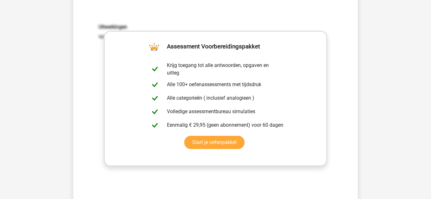
scroll to position [142, 0]
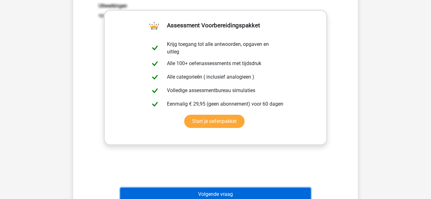
click at [235, 195] on button "Volgende vraag" at bounding box center [215, 194] width 191 height 13
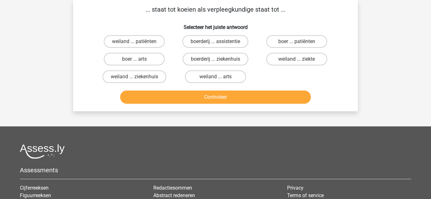
scroll to position [29, 0]
click at [125, 42] on label "weiland ... patiënten" at bounding box center [134, 42] width 61 height 13
click at [134, 42] on input "weiland ... patiënten" at bounding box center [136, 44] width 4 height 4
radio input "true"
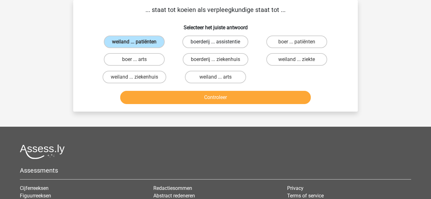
click at [200, 38] on label "boerderij ... assistentie" at bounding box center [215, 42] width 66 height 13
click at [215, 42] on input "boerderij ... assistentie" at bounding box center [217, 44] width 4 height 4
radio input "true"
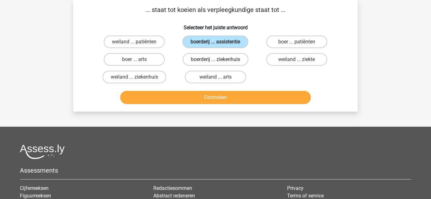
click at [198, 58] on label "boerderij ... ziekenhuis" at bounding box center [215, 59] width 66 height 13
click at [215, 60] on input "boerderij ... ziekenhuis" at bounding box center [217, 62] width 4 height 4
radio input "true"
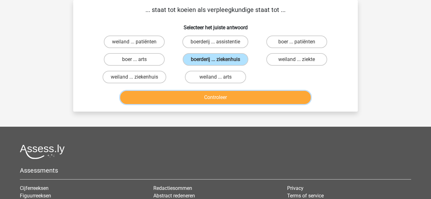
click at [224, 98] on button "Controleer" at bounding box center [215, 97] width 191 height 13
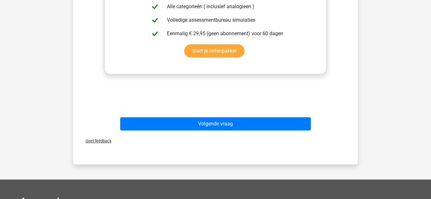
scroll to position [214, 0]
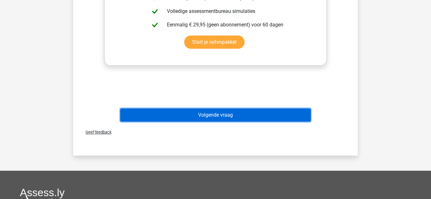
click at [237, 114] on button "Volgende vraag" at bounding box center [215, 115] width 191 height 13
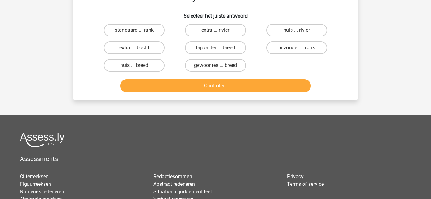
scroll to position [29, 0]
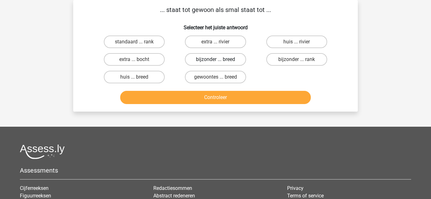
click at [213, 62] on label "bijzonder ... breed" at bounding box center [215, 59] width 61 height 13
click at [215, 62] on input "bijzonder ... breed" at bounding box center [217, 62] width 4 height 4
radio input "true"
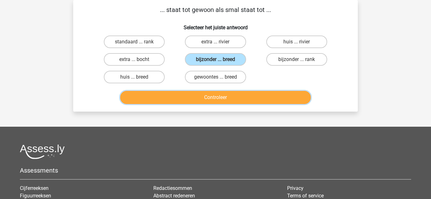
click at [224, 98] on button "Controleer" at bounding box center [215, 97] width 191 height 13
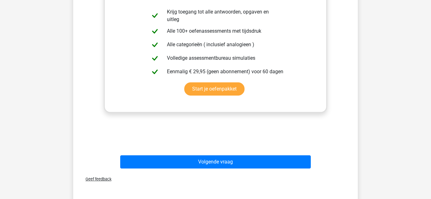
scroll to position [168, 0]
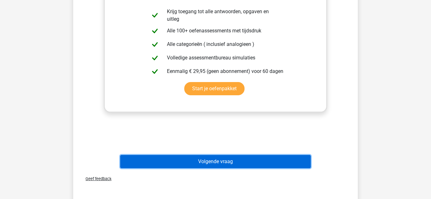
click at [250, 162] on button "Volgende vraag" at bounding box center [215, 161] width 191 height 13
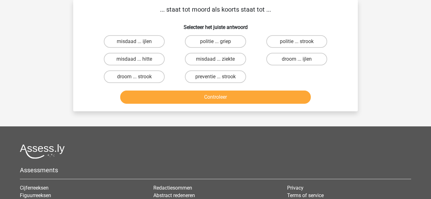
scroll to position [29, 0]
click at [210, 46] on label "politie ... griep" at bounding box center [215, 42] width 61 height 13
click at [215, 46] on input "politie ... griep" at bounding box center [217, 44] width 4 height 4
radio input "true"
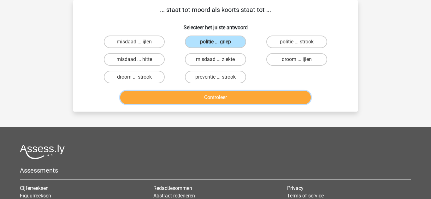
click at [238, 102] on button "Controleer" at bounding box center [215, 97] width 191 height 13
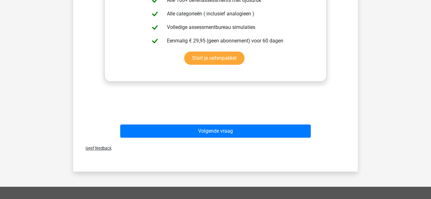
scroll to position [205, 0]
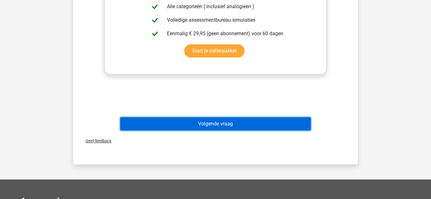
click at [248, 122] on button "Volgende vraag" at bounding box center [215, 124] width 191 height 13
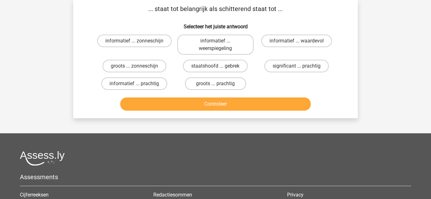
scroll to position [29, 0]
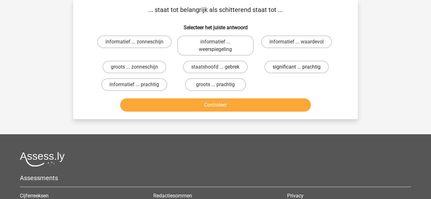
click at [278, 68] on label "significant ... prachtig" at bounding box center [296, 67] width 64 height 13
click at [296, 68] on input "significant ... prachtig" at bounding box center [298, 69] width 4 height 4
radio input "true"
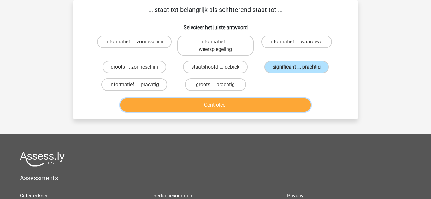
click at [207, 108] on button "Controleer" at bounding box center [215, 105] width 191 height 13
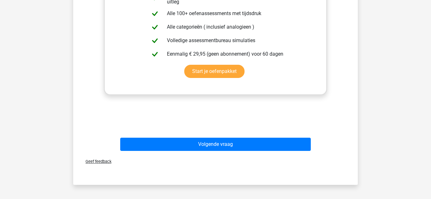
scroll to position [193, 0]
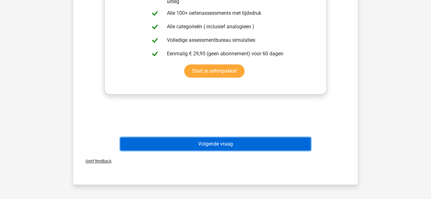
click at [255, 142] on button "Volgende vraag" at bounding box center [215, 144] width 191 height 13
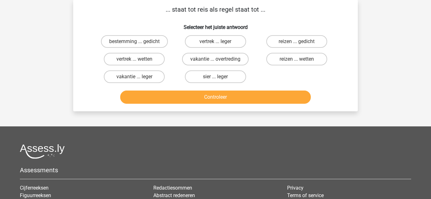
scroll to position [29, 0]
click at [209, 61] on label "vakantie ... overtreding" at bounding box center [215, 59] width 66 height 13
click at [215, 61] on input "vakantie ... overtreding" at bounding box center [217, 62] width 4 height 4
radio input "true"
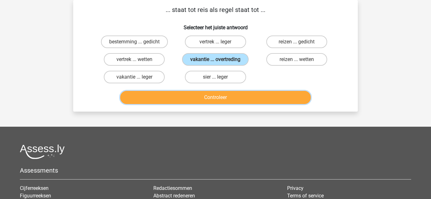
click at [227, 95] on button "Controleer" at bounding box center [215, 97] width 191 height 13
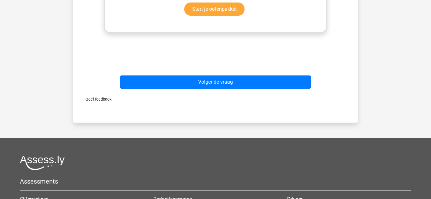
scroll to position [256, 0]
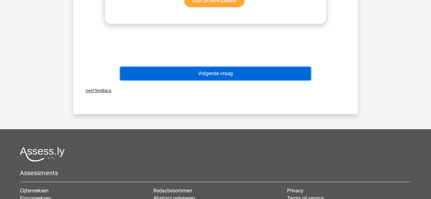
click at [244, 70] on button "Volgende vraag" at bounding box center [215, 73] width 191 height 13
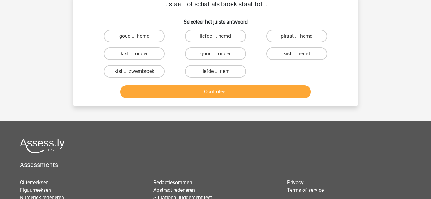
scroll to position [29, 0]
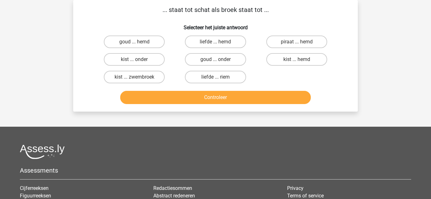
click at [134, 43] on input "goud ... hemd" at bounding box center [136, 44] width 4 height 4
radio input "true"
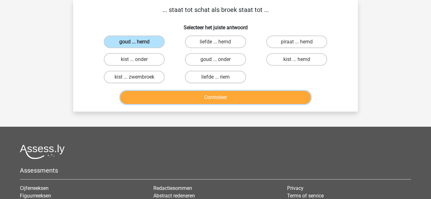
click at [232, 99] on button "Controleer" at bounding box center [215, 97] width 191 height 13
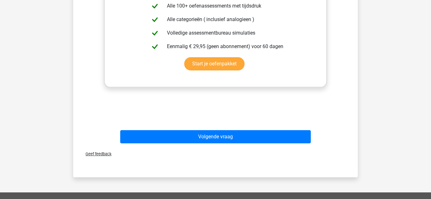
scroll to position [193, 0]
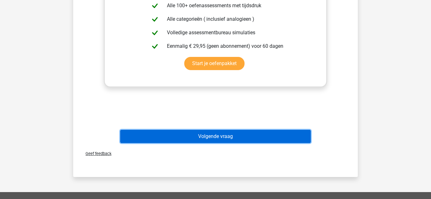
click at [243, 140] on button "Volgende vraag" at bounding box center [215, 136] width 191 height 13
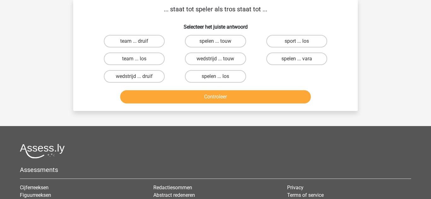
scroll to position [29, 0]
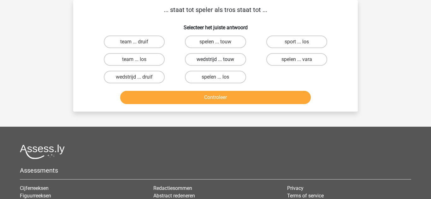
click at [213, 61] on label "wedstrijd ... touw" at bounding box center [215, 59] width 61 height 13
click at [215, 61] on input "wedstrijd ... touw" at bounding box center [217, 62] width 4 height 4
radio input "true"
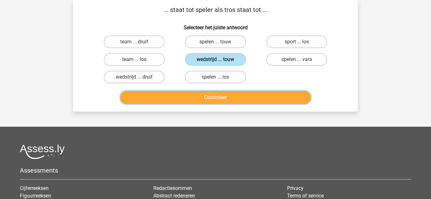
click at [242, 96] on button "Controleer" at bounding box center [215, 97] width 191 height 13
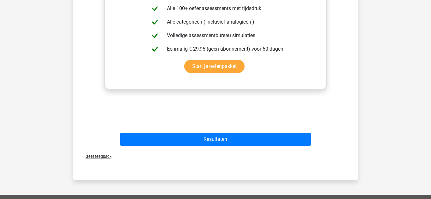
scroll to position [193, 0]
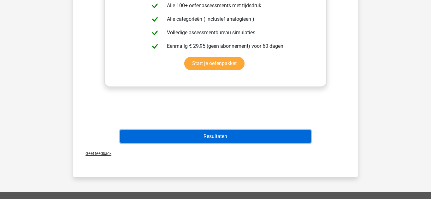
click at [229, 134] on button "Resultaten" at bounding box center [215, 136] width 191 height 13
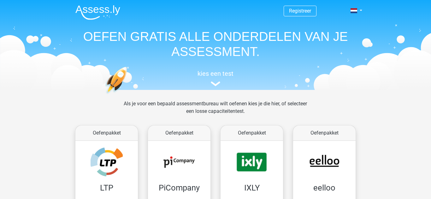
scroll to position [245, 0]
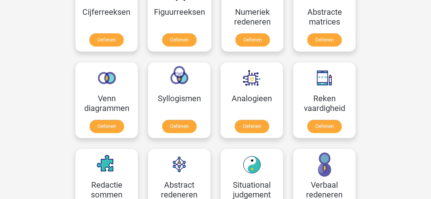
scroll to position [345, 0]
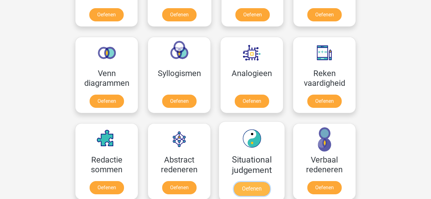
click at [256, 194] on link "Oefenen" at bounding box center [252, 189] width 36 height 14
click at [38, 29] on div "Registreer Nederlands English" at bounding box center [215, 155] width 431 height 1000
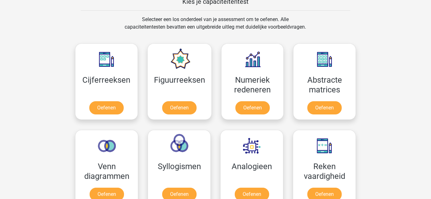
scroll to position [240, 0]
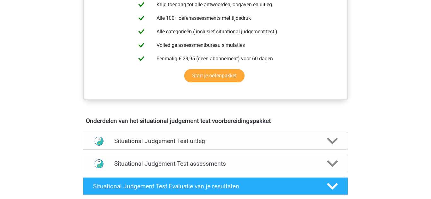
scroll to position [277, 0]
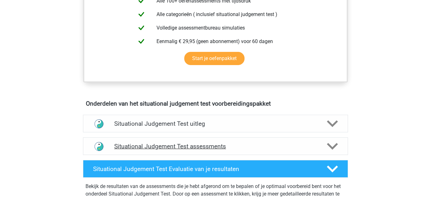
click at [189, 148] on h4 "Situational Judgement Test assessments" at bounding box center [215, 146] width 202 height 7
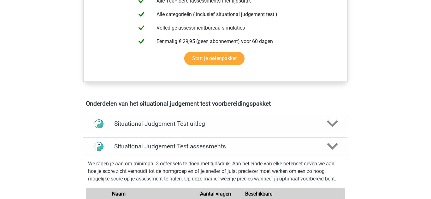
click at [47, 142] on div "Registreer Nederlands English" at bounding box center [215, 178] width 431 height 911
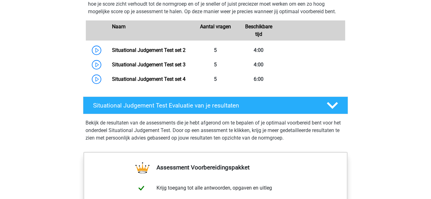
scroll to position [454, 0]
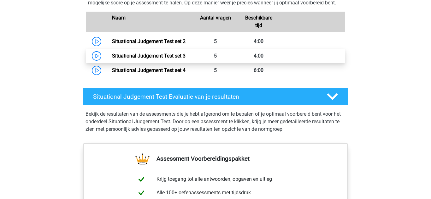
click at [185, 57] on link "Situational Judgement Test set 3" at bounding box center [148, 56] width 73 height 6
click at [62, 21] on div "Registreer Nederlands English" at bounding box center [215, 1] width 431 height 911
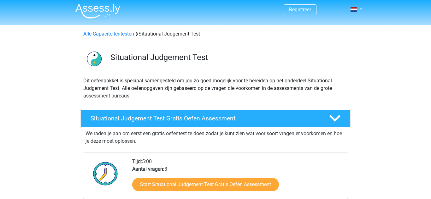
scroll to position [0, 0]
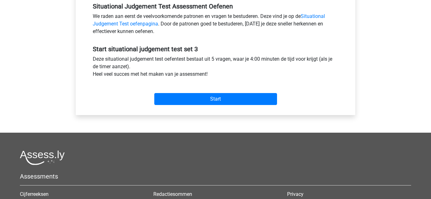
scroll to position [214, 0]
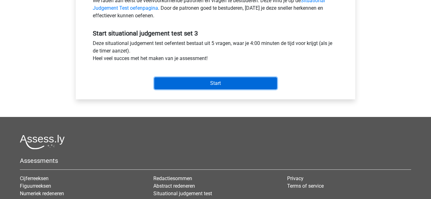
click at [179, 86] on input "Start" at bounding box center [215, 84] width 123 height 12
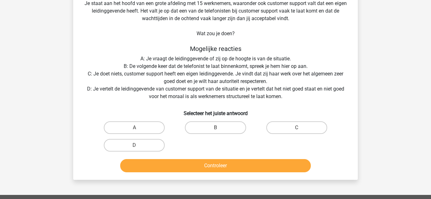
scroll to position [50, 0]
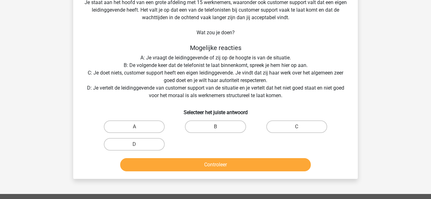
click at [363, 53] on div "Vraag 1 van de 5 Categorie: situational judgement test set 3 Situatie Je staat …" at bounding box center [215, 79] width 299 height 201
click at [144, 144] on label "D" at bounding box center [134, 144] width 61 height 13
click at [138, 145] on input "D" at bounding box center [136, 147] width 4 height 4
radio input "true"
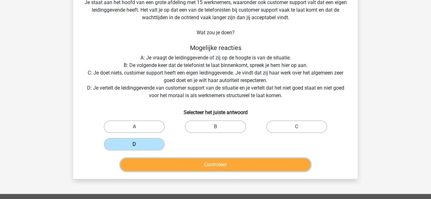
click at [223, 164] on button "Controleer" at bounding box center [215, 165] width 191 height 13
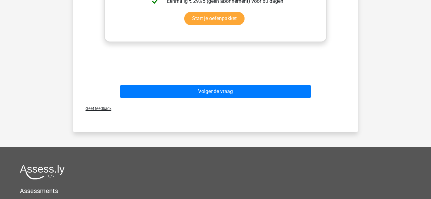
scroll to position [328, 0]
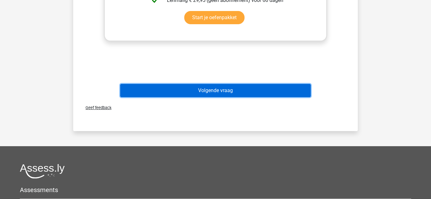
click at [276, 93] on button "Volgende vraag" at bounding box center [215, 90] width 191 height 13
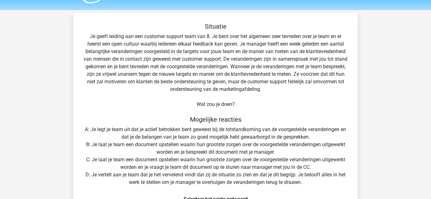
scroll to position [0, 0]
